Goal: Task Accomplishment & Management: Use online tool/utility

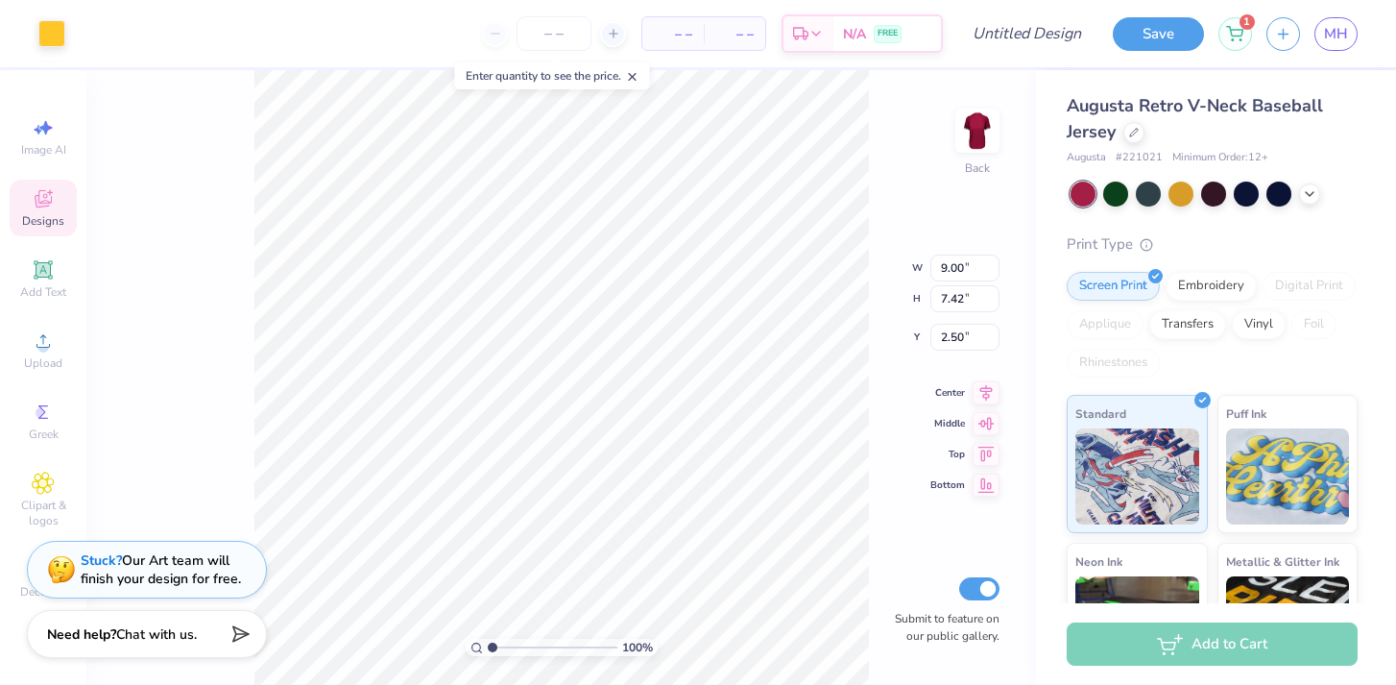
type input "4.29"
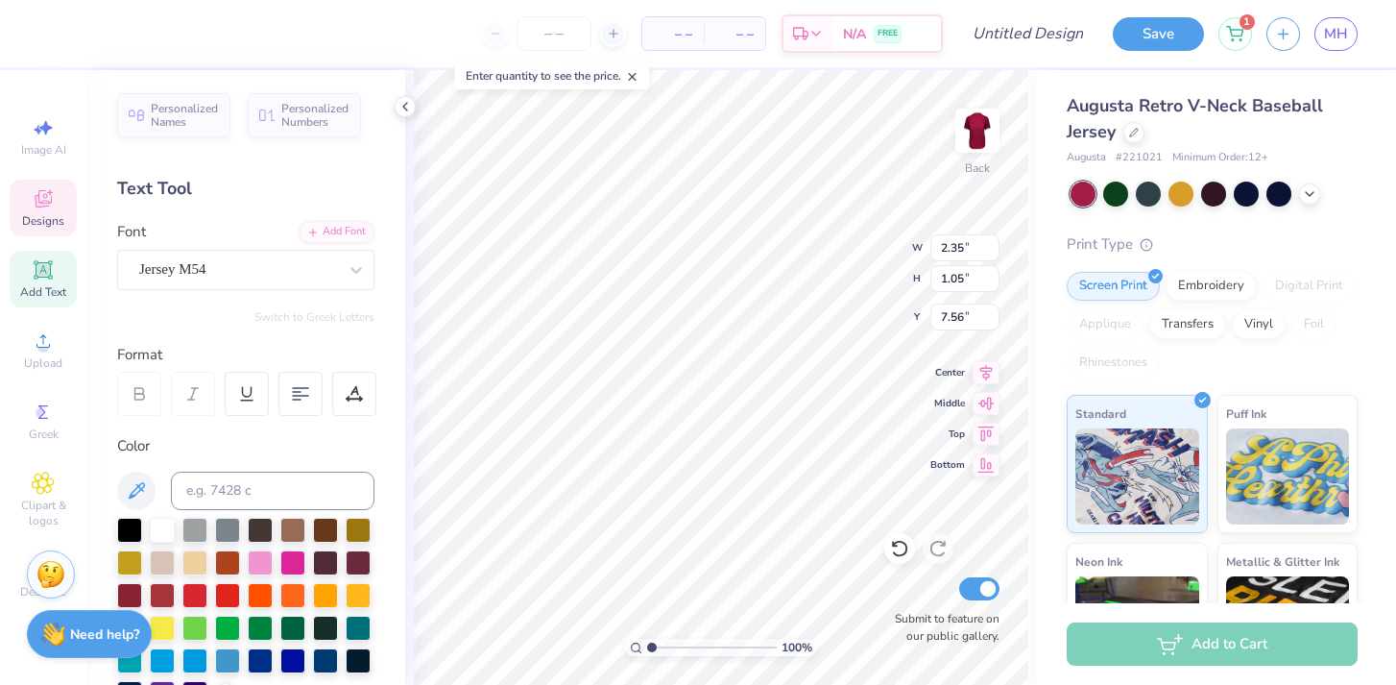
scroll to position [1, 1]
type textarea "fuck being average"
type input "10.31"
type input "7.55"
type input "4.34"
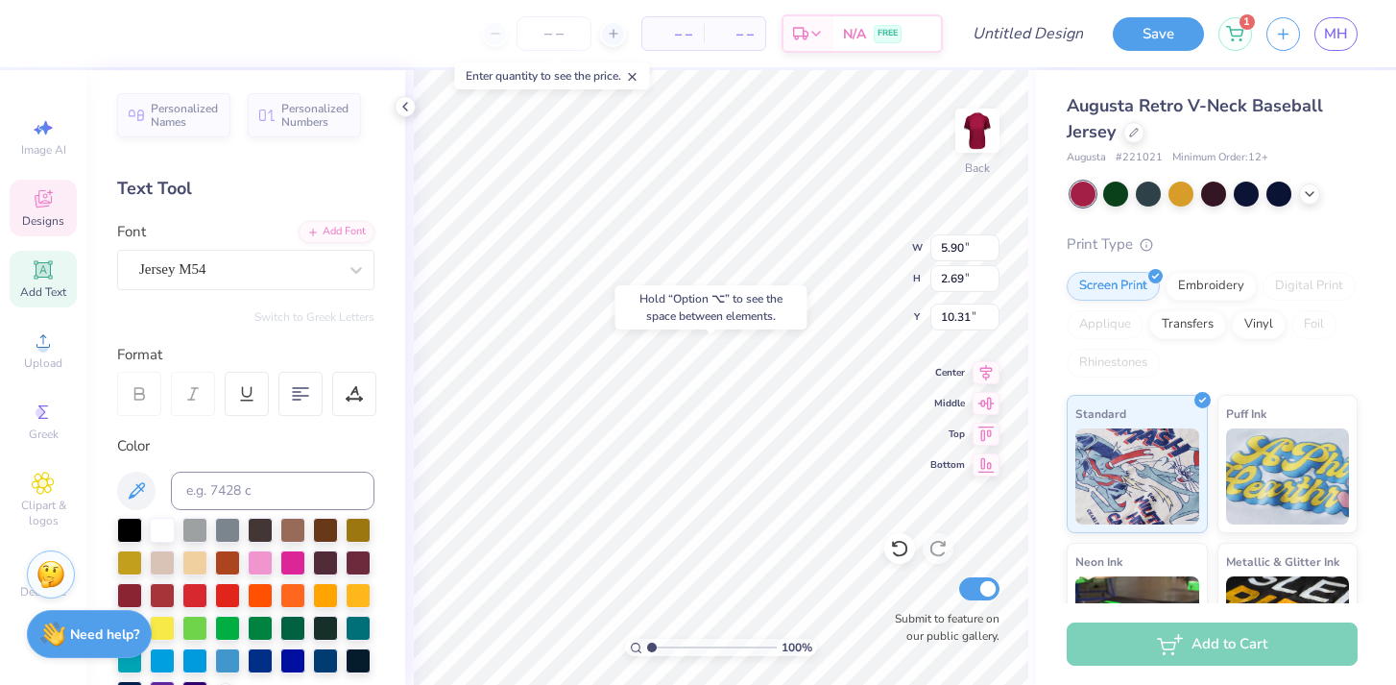
type input "5.92"
type input "6.49"
type input "2.90"
type input "0.85"
type input "10.86"
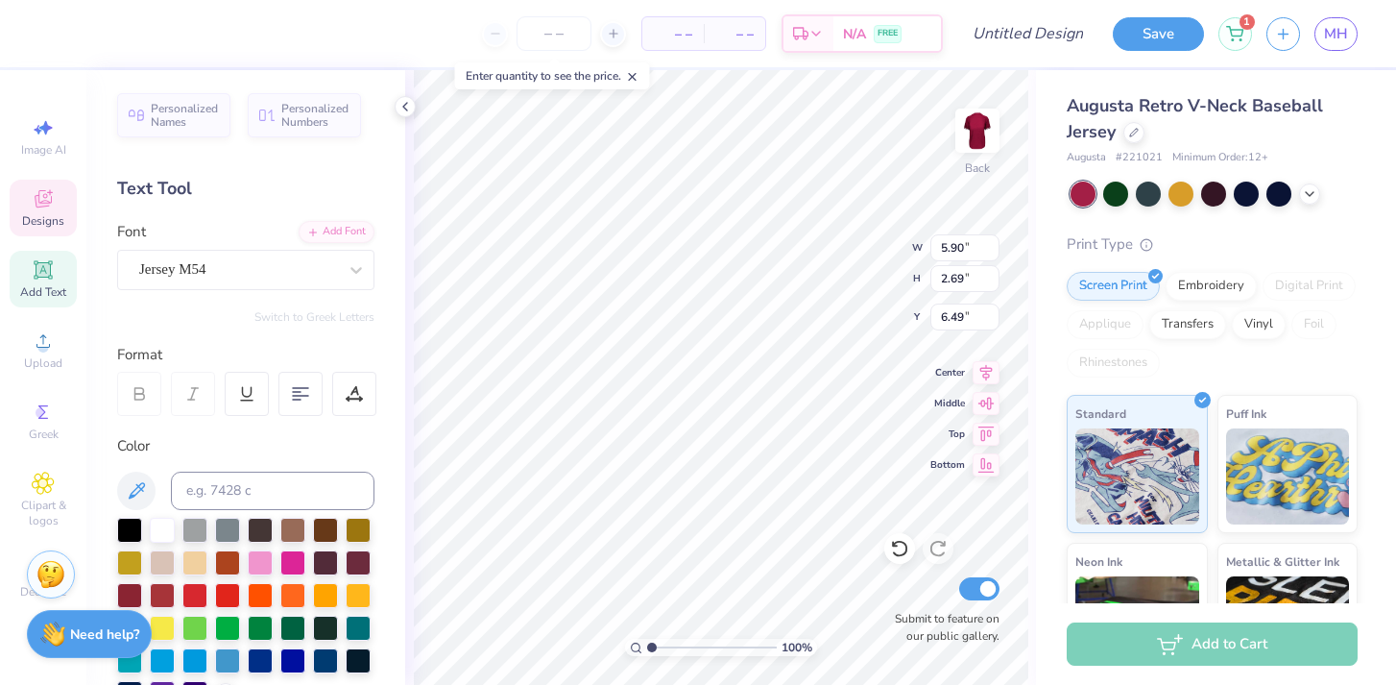
type input "6.96"
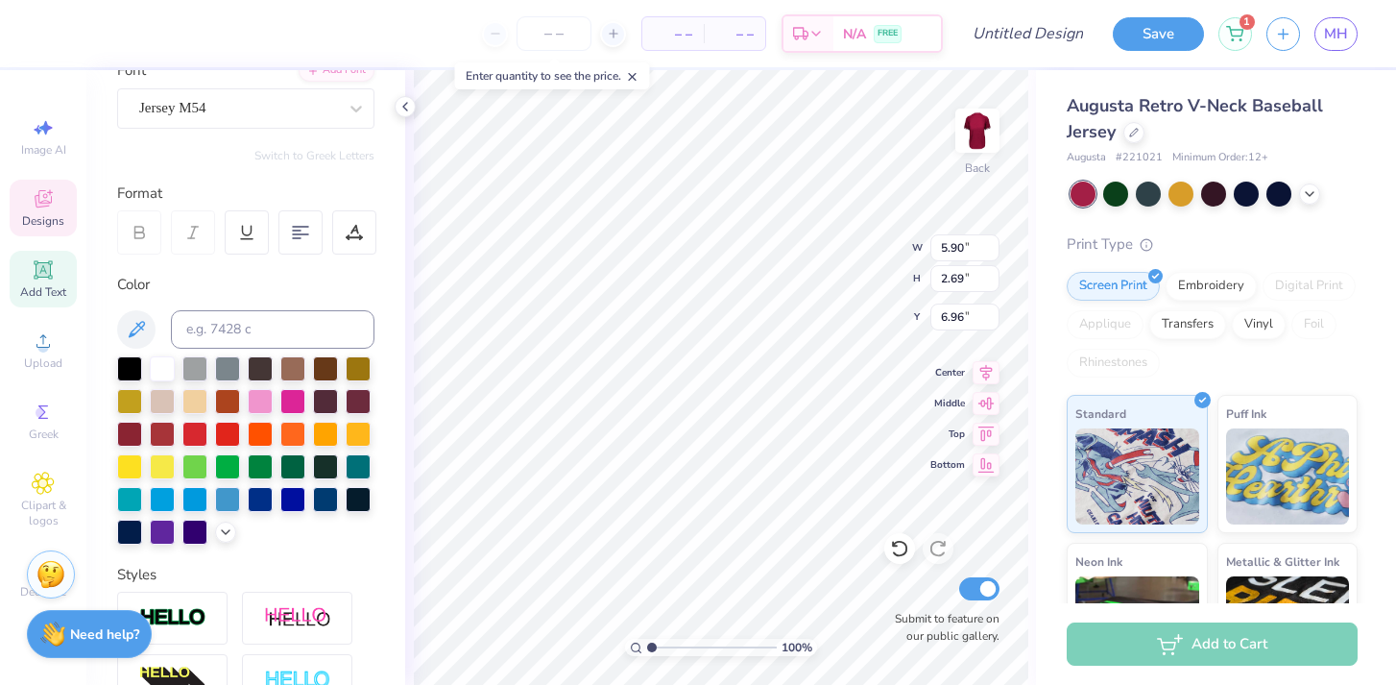
scroll to position [163, 0]
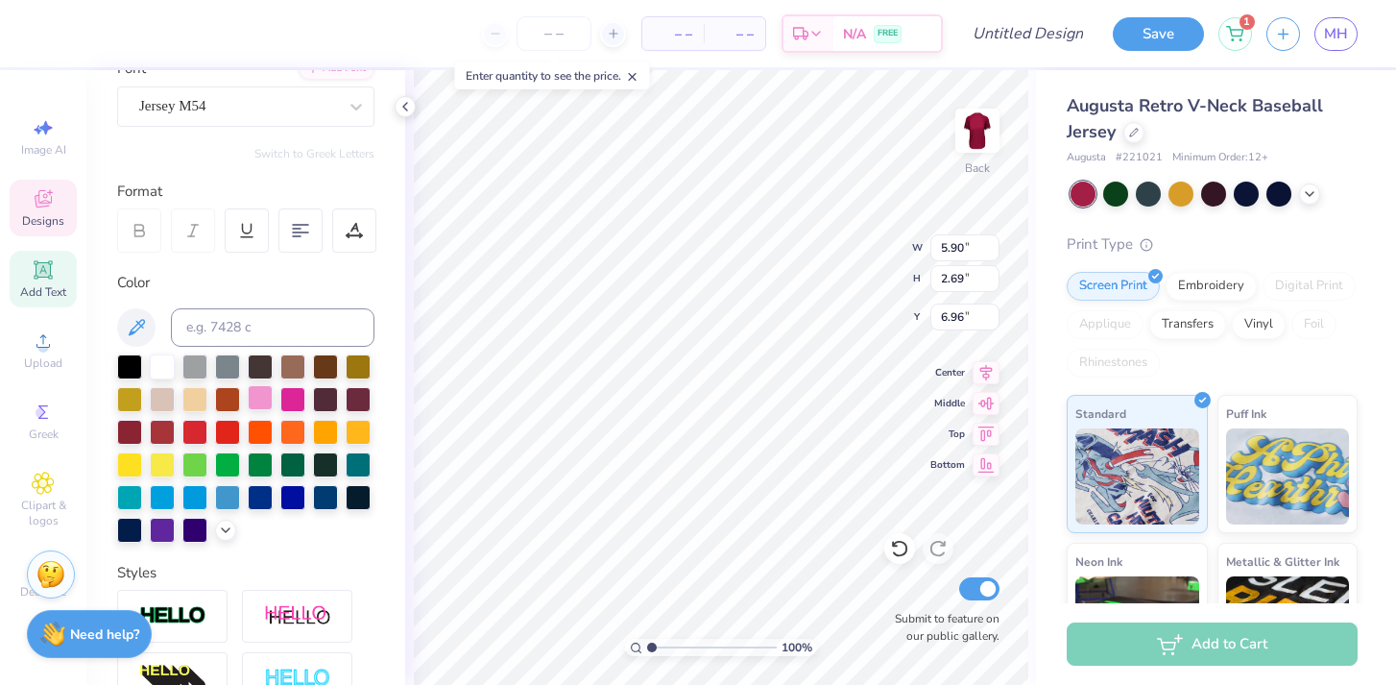
click at [261, 397] on div at bounding box center [260, 397] width 25 height 25
type input "1.09"
type input "1.03"
type input "5.10"
type input "1.46"
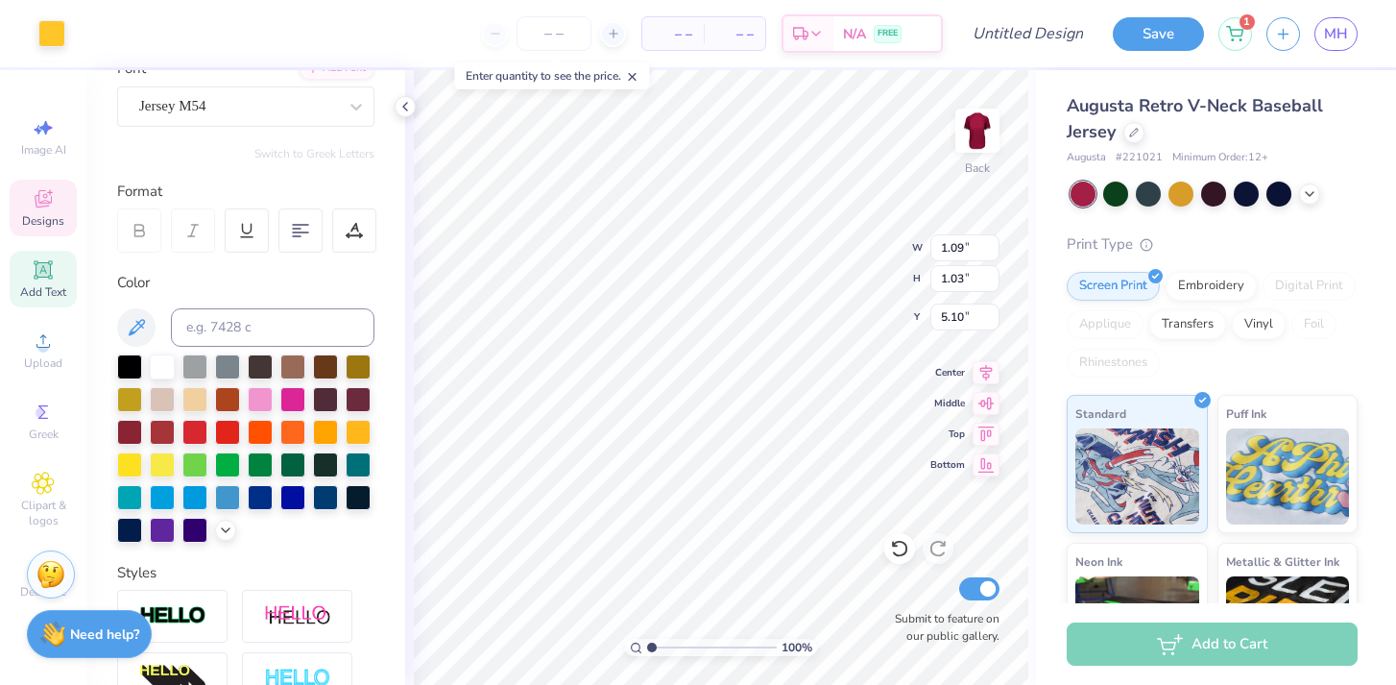
type input "1.38"
type input "4.24"
click at [260, 396] on div at bounding box center [260, 397] width 25 height 25
type input "1.09"
type input "1.03"
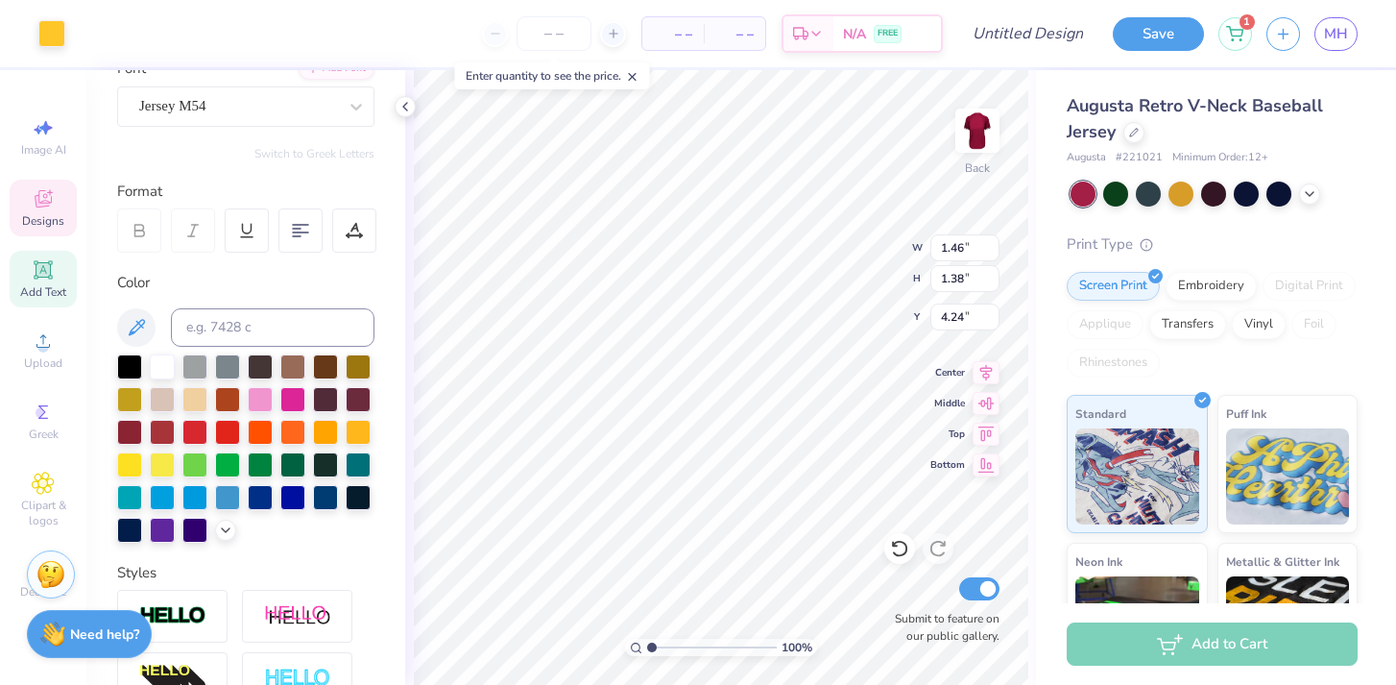
type input "5.10"
click at [264, 390] on div at bounding box center [260, 397] width 25 height 25
